Goal: Information Seeking & Learning: Learn about a topic

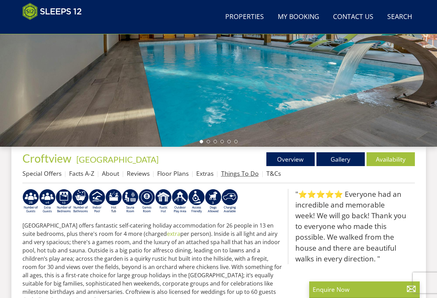
click at [250, 172] on link "Things To Do" at bounding box center [240, 173] width 38 height 8
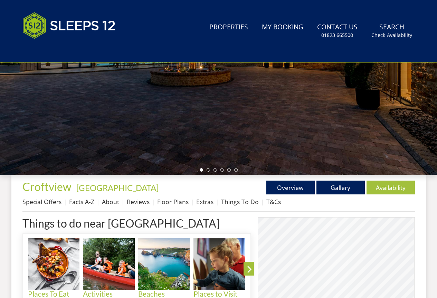
scroll to position [0, 0]
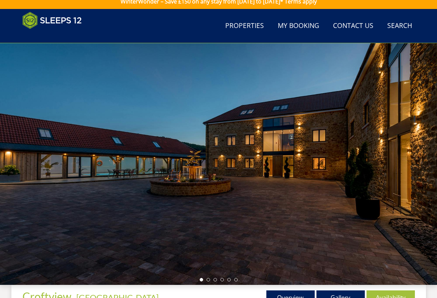
click at [208, 280] on li at bounding box center [208, 279] width 3 height 3
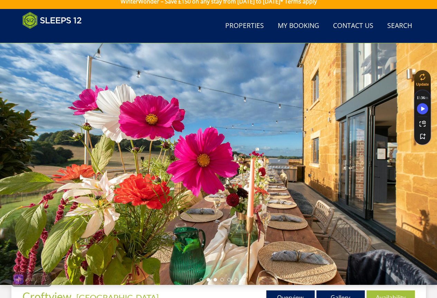
click at [215, 281] on li at bounding box center [215, 279] width 3 height 3
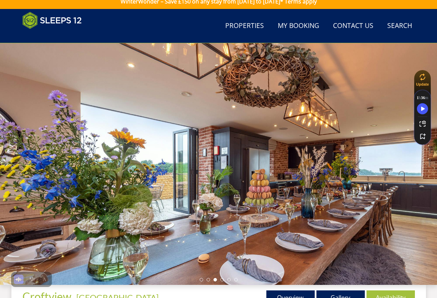
click at [226, 284] on div at bounding box center [218, 164] width 437 height 242
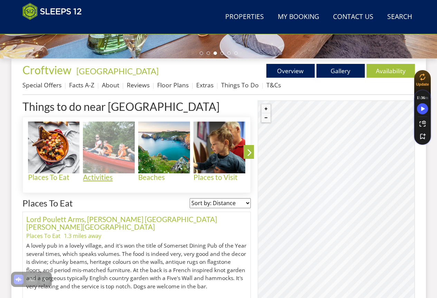
scroll to position [145, 0]
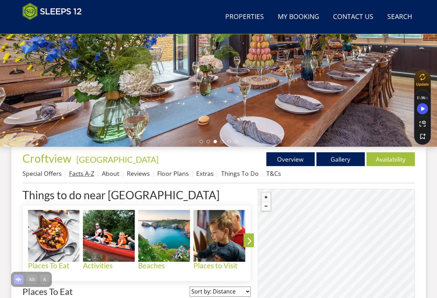
click at [79, 174] on link "Facts A-Z" at bounding box center [81, 173] width 25 height 8
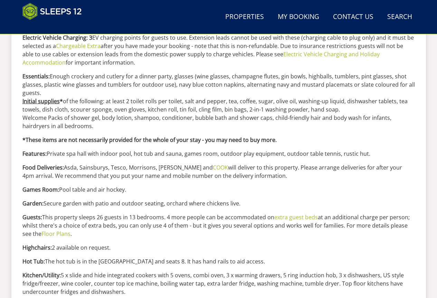
scroll to position [516, 0]
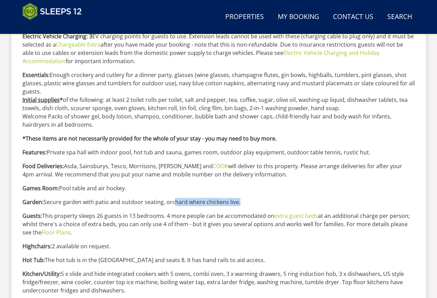
drag, startPoint x: 243, startPoint y: 200, endPoint x: 173, endPoint y: 203, distance: 70.3
click at [173, 203] on p "Garden: Secure garden with patio and outdoor seating, orchard where chickens li…" at bounding box center [218, 202] width 393 height 8
click at [191, 232] on p "Guests: This property sleeps 26 guests in 13 bedrooms. 4 more people can be acc…" at bounding box center [218, 224] width 393 height 25
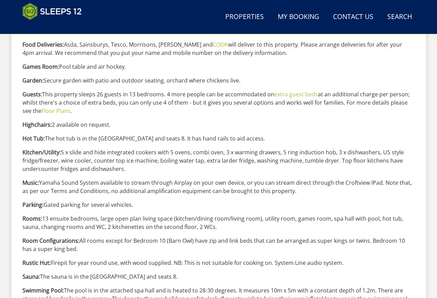
scroll to position [654, 0]
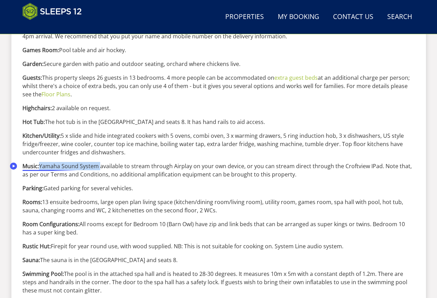
drag, startPoint x: 101, startPoint y: 165, endPoint x: 41, endPoint y: 163, distance: 59.9
click at [41, 163] on p "Music: Yamaha Sound System available to stream through Airplay on your own devi…" at bounding box center [218, 170] width 393 height 17
copy p "Yamaha Sound System"
click at [167, 189] on p "Parking: Gated parking for several vehicles." at bounding box center [218, 188] width 393 height 8
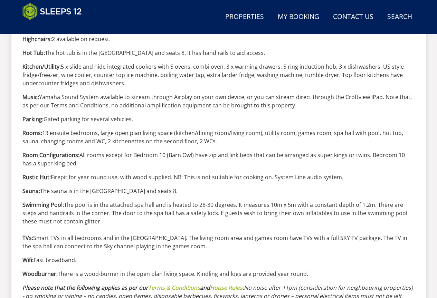
scroll to position [758, 0]
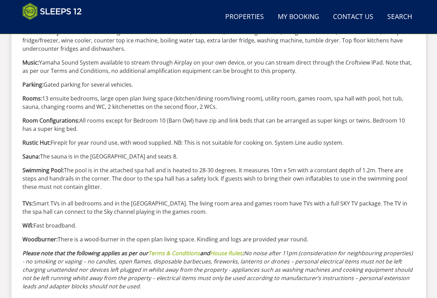
drag, startPoint x: 66, startPoint y: 131, endPoint x: 27, endPoint y: 130, distance: 39.4
click at [27, 130] on p "Room Configurations: All rooms except for Bedroom 10 (Barn Owl) have zip and li…" at bounding box center [218, 125] width 393 height 17
copy p "super king bed."
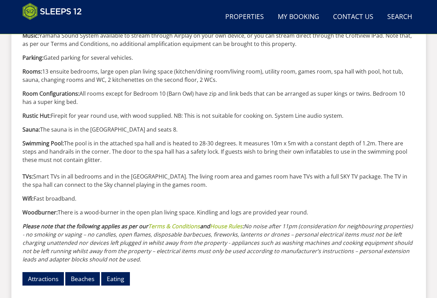
scroll to position [792, 0]
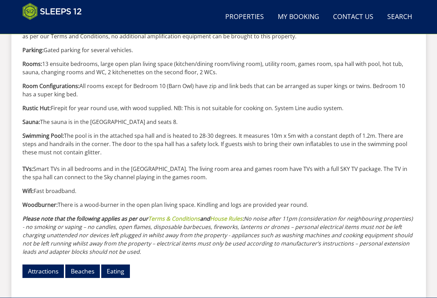
drag, startPoint x: 342, startPoint y: 109, endPoint x: 274, endPoint y: 107, distance: 68.5
click at [274, 107] on p "Rustic Hut: Firepit for year round use, with wood supplied. NB: This is not sui…" at bounding box center [218, 108] width 393 height 8
copy p "System Line audio system."
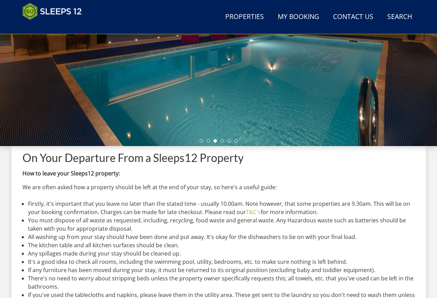
scroll to position [145, 0]
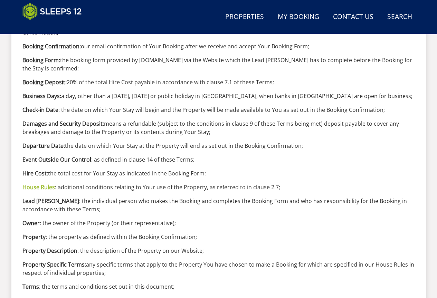
scroll to position [334, 0]
